Goal: Information Seeking & Learning: Find specific fact

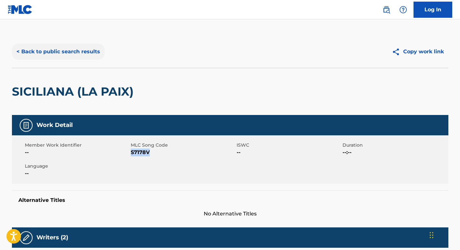
click at [75, 50] on button "< Back to public search results" at bounding box center [58, 52] width 93 height 16
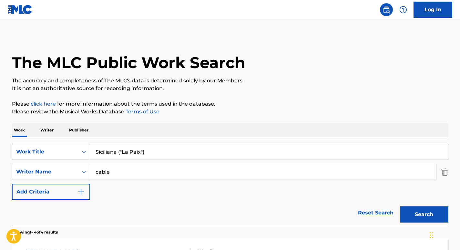
drag, startPoint x: 147, startPoint y: 155, endPoint x: 52, endPoint y: 154, distance: 95.0
click at [52, 154] on div "SearchWithCriteria843702f3-9891-4e10-ac27-1b2a69eb756c Work Title Siciliana ("L…" at bounding box center [230, 152] width 437 height 16
type input "when we all get to heaven"
drag, startPoint x: 125, startPoint y: 171, endPoint x: 16, endPoint y: 163, distance: 109.7
click at [16, 163] on div "SearchWithCriteria843702f3-9891-4e10-ac27-1b2a69eb756c Work Title when we all g…" at bounding box center [230, 172] width 437 height 56
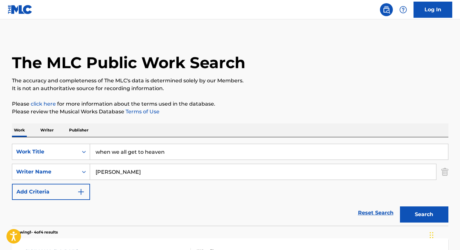
click at [400, 206] on button "Search" at bounding box center [424, 214] width 48 height 16
drag, startPoint x: 137, startPoint y: 167, endPoint x: 61, endPoint y: 158, distance: 76.0
click at [61, 158] on div "SearchWithCriteria843702f3-9891-4e10-ac27-1b2a69eb756c Work Title when we all g…" at bounding box center [230, 172] width 437 height 56
paste input "[PERSON_NAME]"
click at [400, 206] on button "Search" at bounding box center [424, 214] width 48 height 16
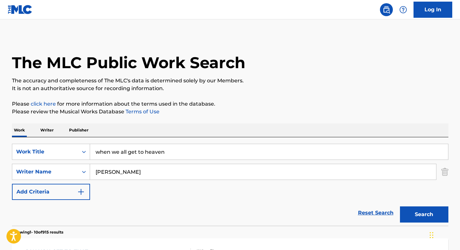
drag, startPoint x: 134, startPoint y: 167, endPoint x: 67, endPoint y: 162, distance: 67.0
click at [68, 163] on div "SearchWithCriteria843702f3-9891-4e10-ac27-1b2a69eb756c Work Title when we all g…" at bounding box center [230, 172] width 437 height 56
paste input "Yepe"
type input "[PERSON_NAME]"
click at [136, 152] on input "when we all get to heaven" at bounding box center [269, 152] width 358 height 16
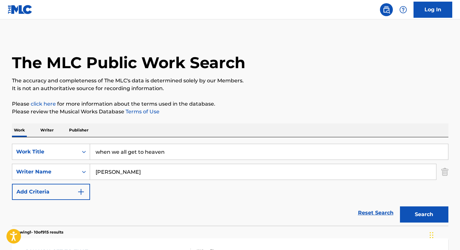
click at [136, 152] on input "when we all get to heaven" at bounding box center [269, 152] width 358 height 16
paste input "Suite in E Minor, BWV 996"
type input "Suite in E Minor, BWV 996"
click at [400, 206] on button "Search" at bounding box center [424, 214] width 48 height 16
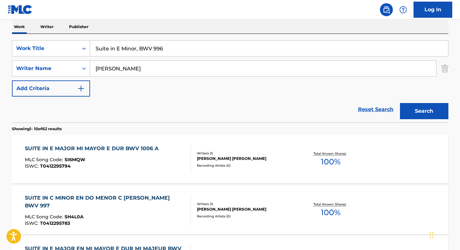
scroll to position [84, 0]
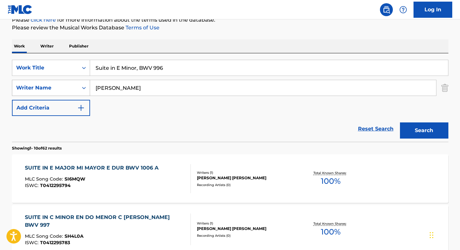
drag, startPoint x: 123, startPoint y: 87, endPoint x: 71, endPoint y: 88, distance: 52.6
click at [73, 88] on div "SearchWithCriteriad0864a62-bcdc-4000-b1f9-2690c730ab80 Writer Name [PERSON_NAME]" at bounding box center [230, 88] width 437 height 16
paste input "Csaki"
type input "Csaki"
click at [400, 122] on button "Search" at bounding box center [424, 130] width 48 height 16
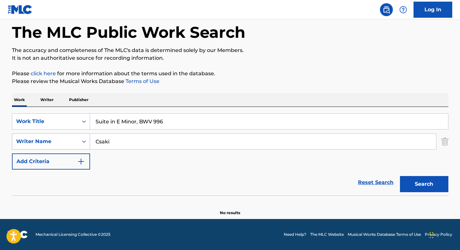
scroll to position [30, 0]
click at [93, 123] on input "Suite in E Minor, BWV 996" at bounding box center [269, 122] width 358 height 16
type input "Lute Suite in E Minor, BWV 996"
click at [400, 176] on button "Search" at bounding box center [424, 184] width 48 height 16
